Goal: Transaction & Acquisition: Purchase product/service

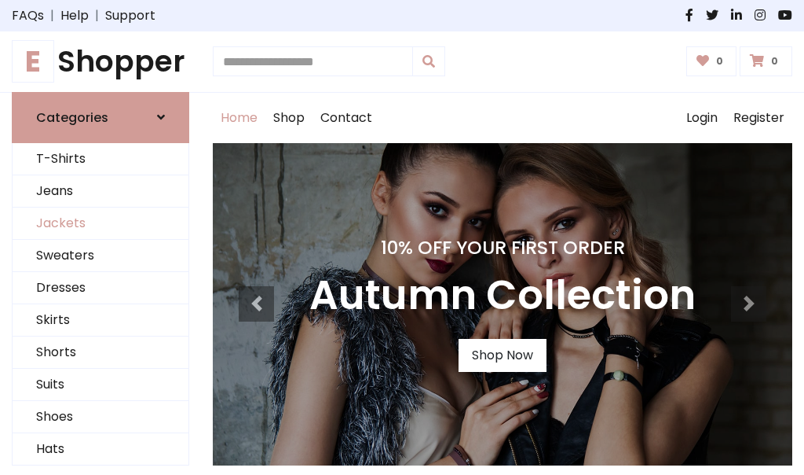
click at [101, 223] on link "Jackets" at bounding box center [101, 223] width 176 height 32
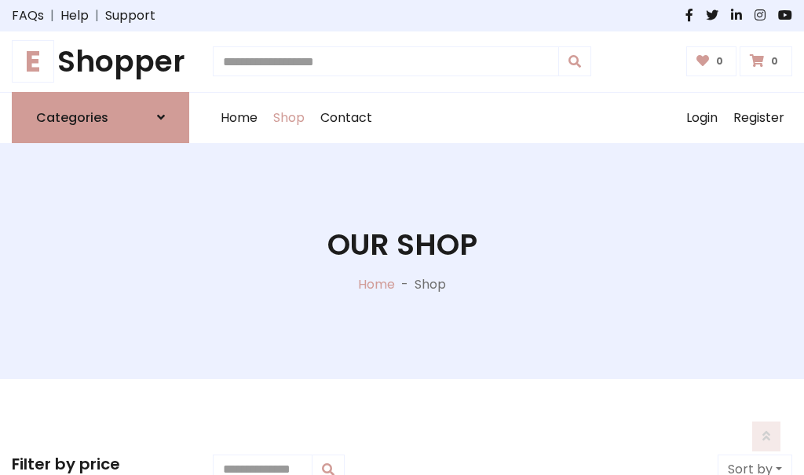
scroll to position [710, 0]
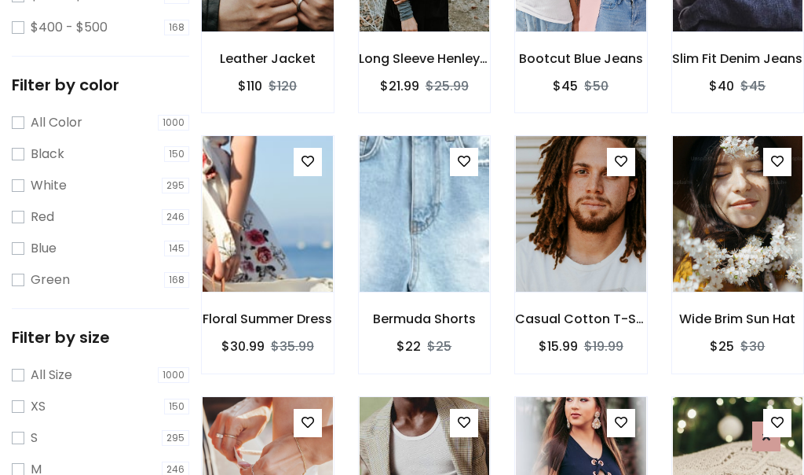
scroll to position [79, 0]
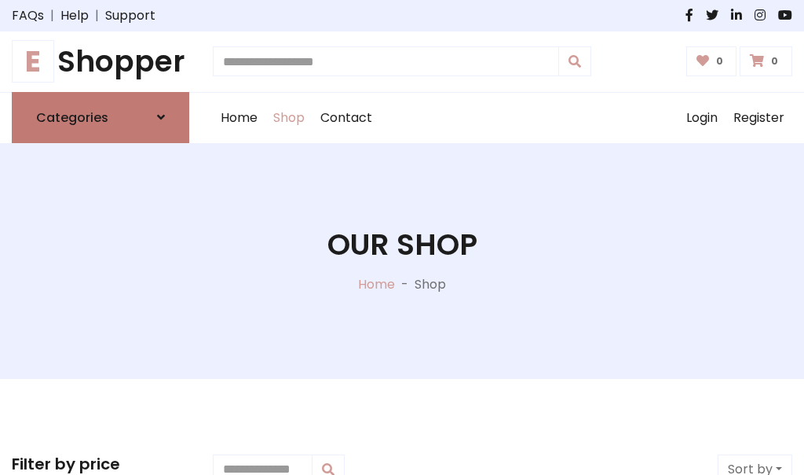
click at [101, 117] on h6 "Categories" at bounding box center [72, 117] width 72 height 15
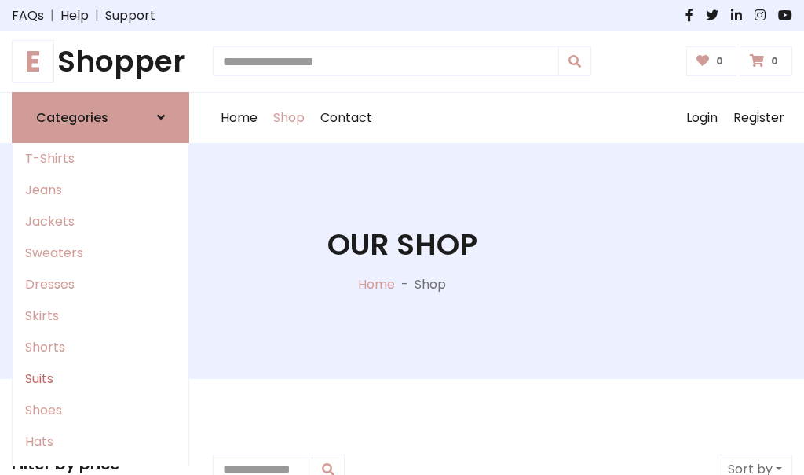
click at [101, 378] on link "Suits" at bounding box center [101, 378] width 176 height 31
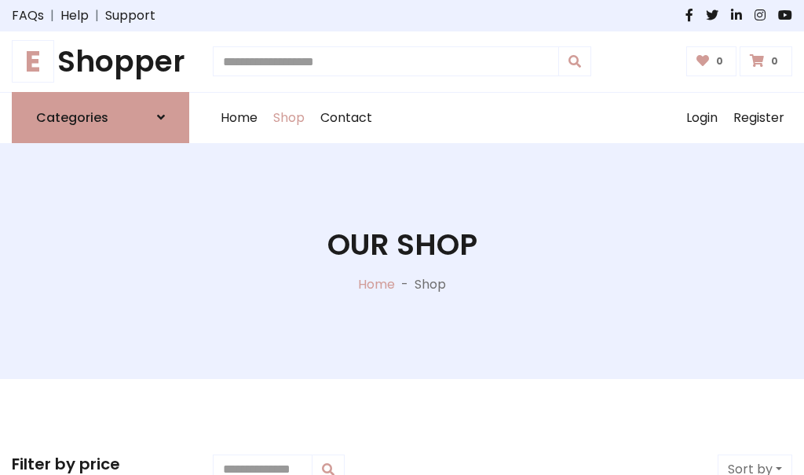
scroll to position [1135, 0]
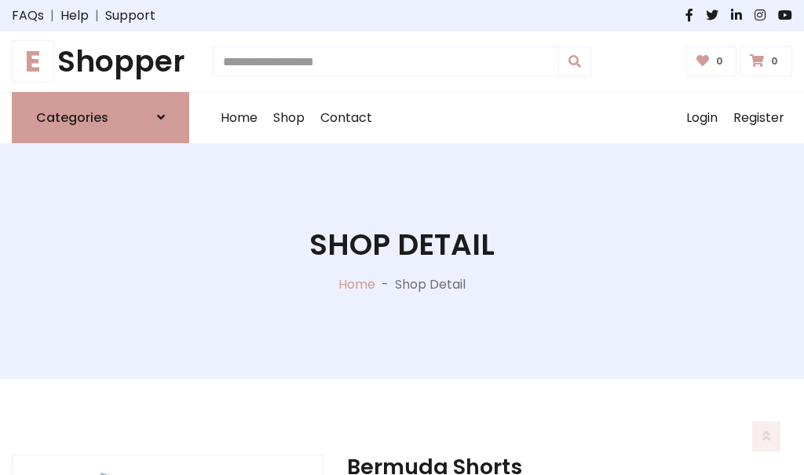
scroll to position [1468, 0]
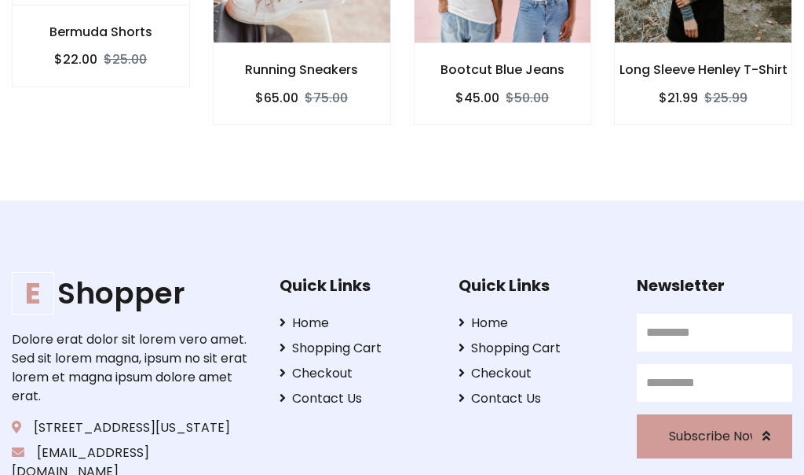
scroll to position [1467, 0]
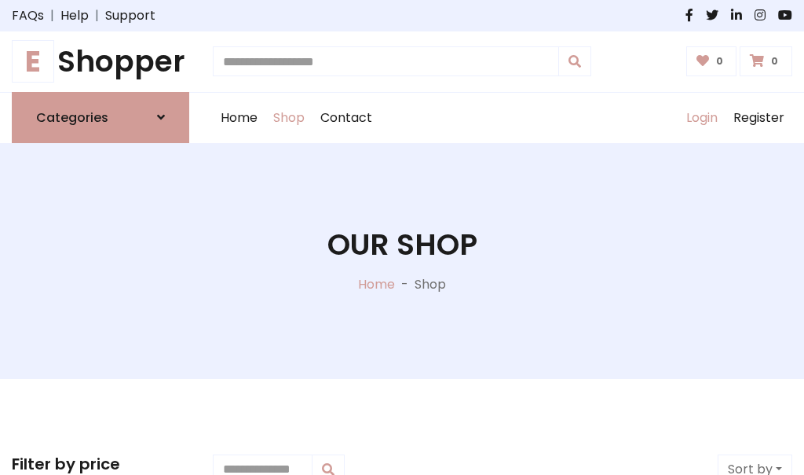
click at [702, 117] on link "Login" at bounding box center [702, 118] width 47 height 50
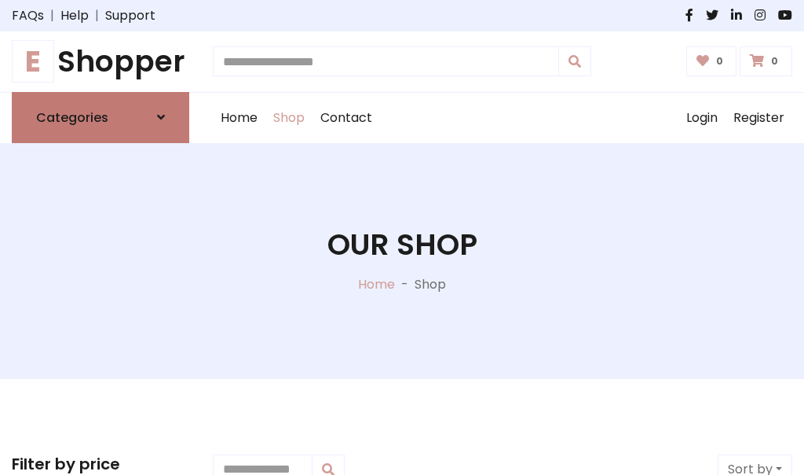
click at [161, 117] on icon at bounding box center [161, 117] width 8 height 13
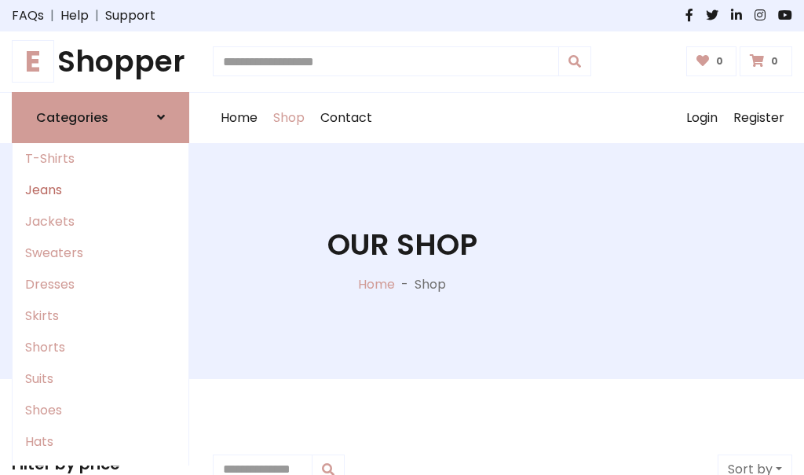
click at [101, 189] on link "Jeans" at bounding box center [101, 189] width 176 height 31
